Goal: Information Seeking & Learning: Learn about a topic

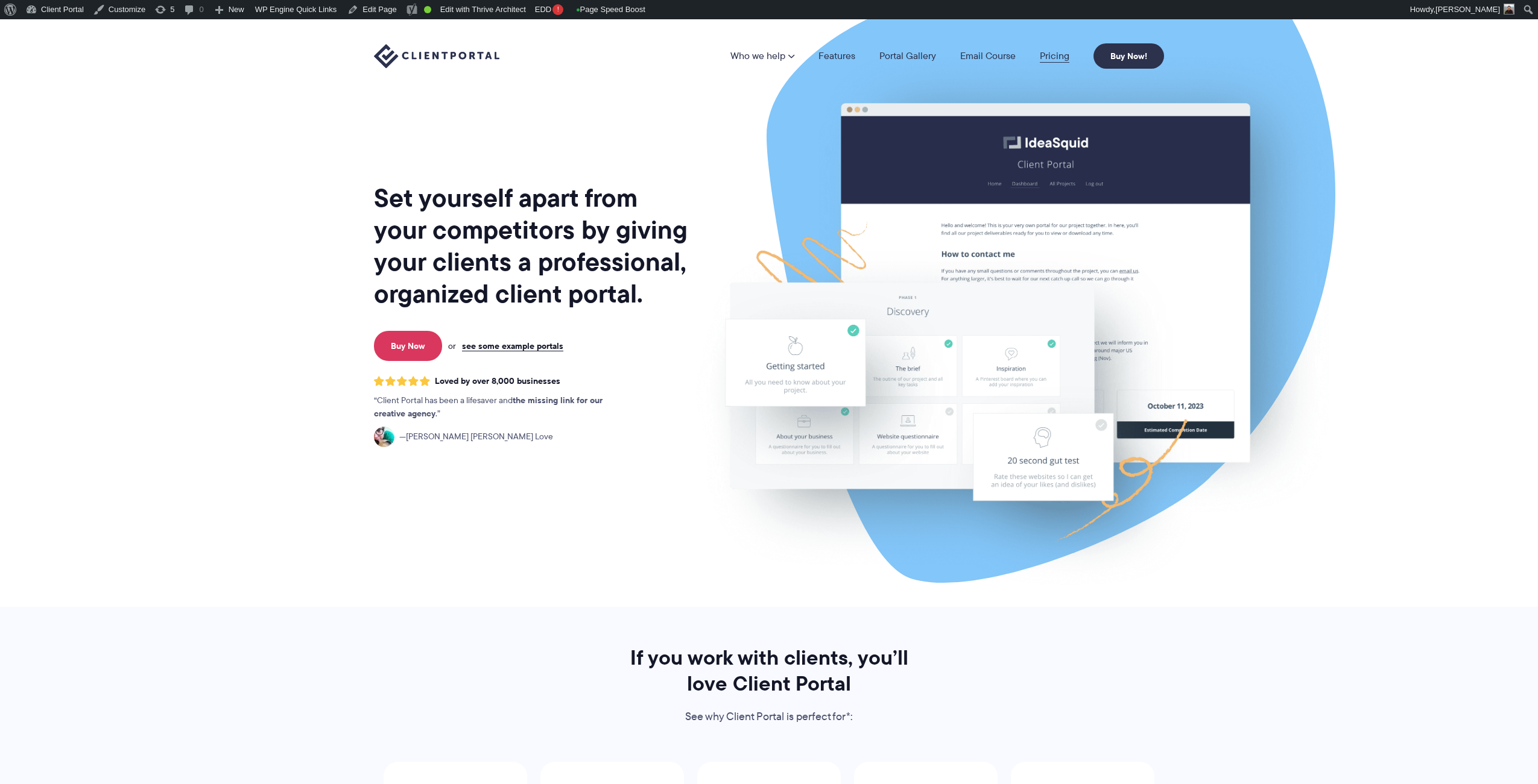
click at [1056, 55] on link "Pricing" at bounding box center [1055, 56] width 30 height 9
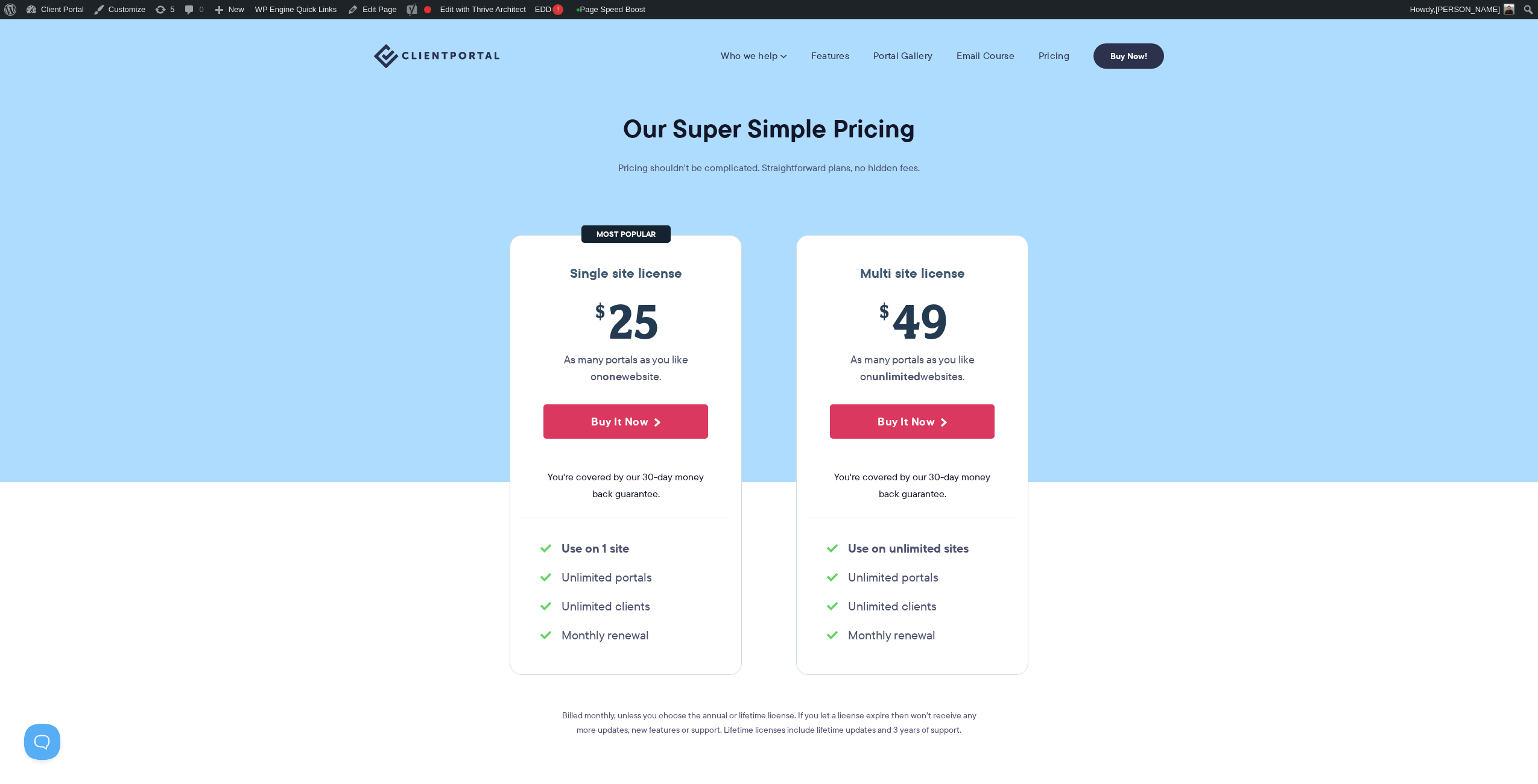
click at [238, 163] on section "Our Super Simple Pricing Pricing shouldn't be complicated. Straightforward plan…" at bounding box center [769, 251] width 1538 height 463
